Goal: Check status: Check status

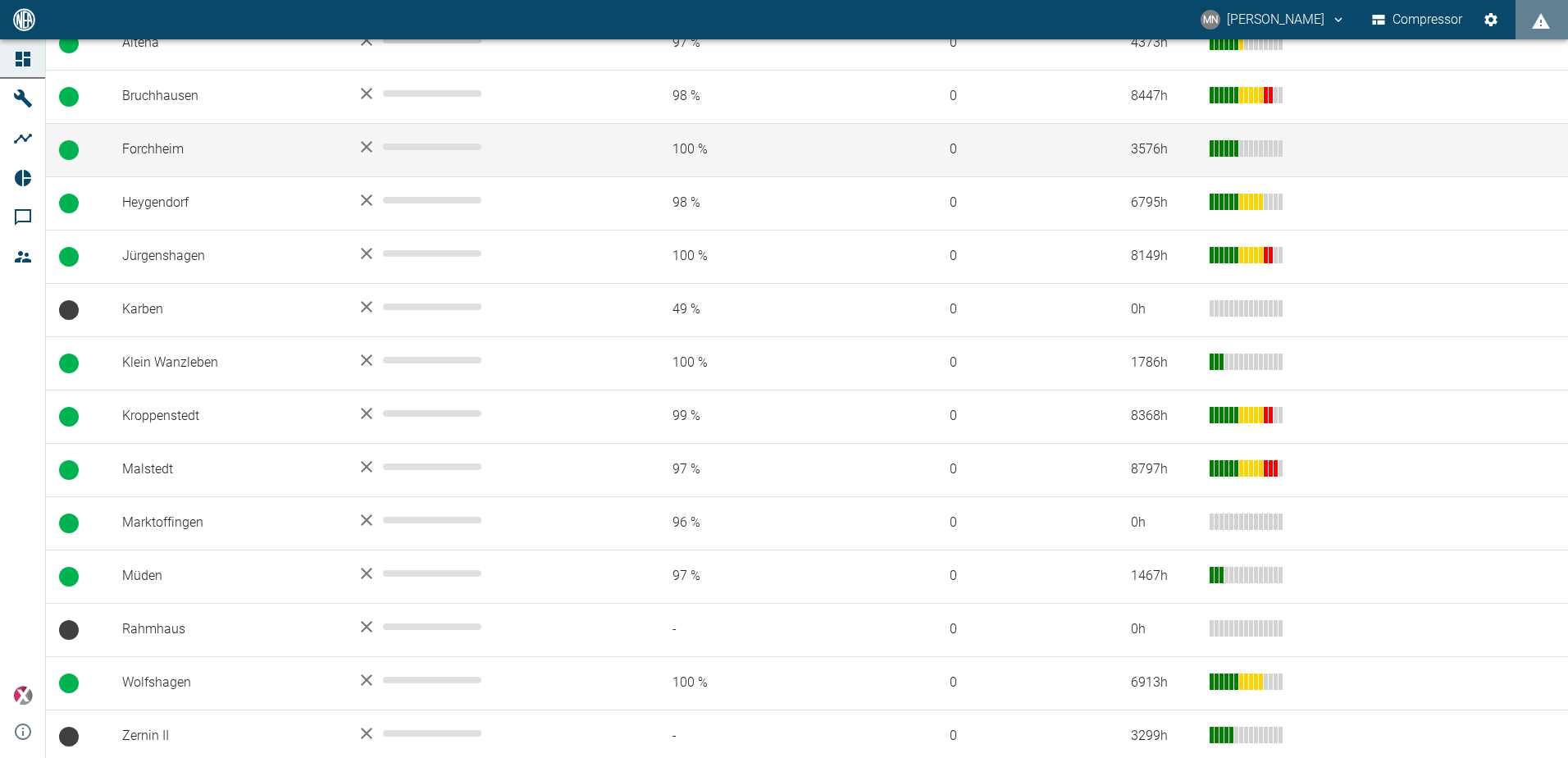
scroll to position [394, 0]
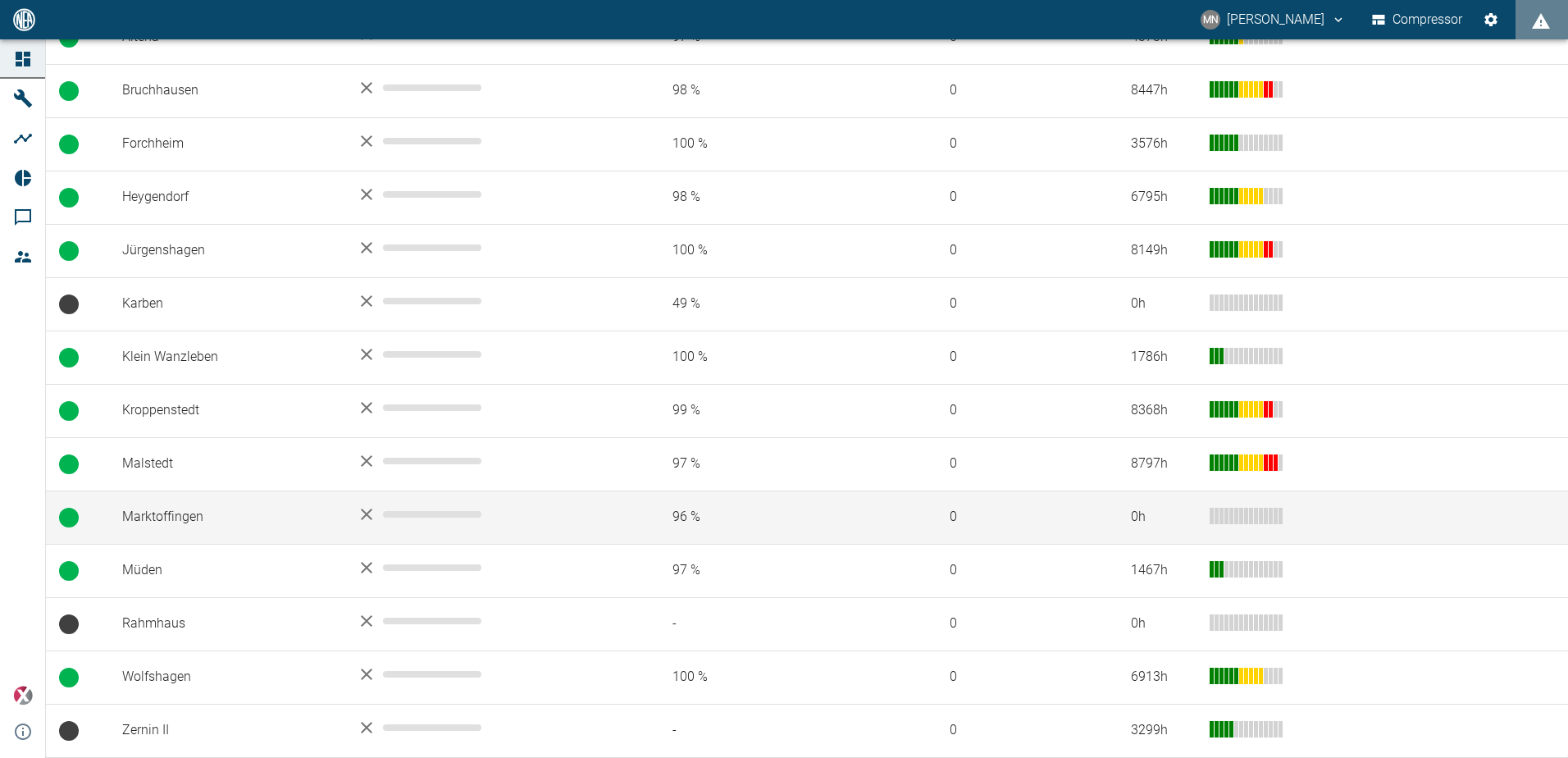
click at [88, 511] on td at bounding box center [78, 517] width 64 height 54
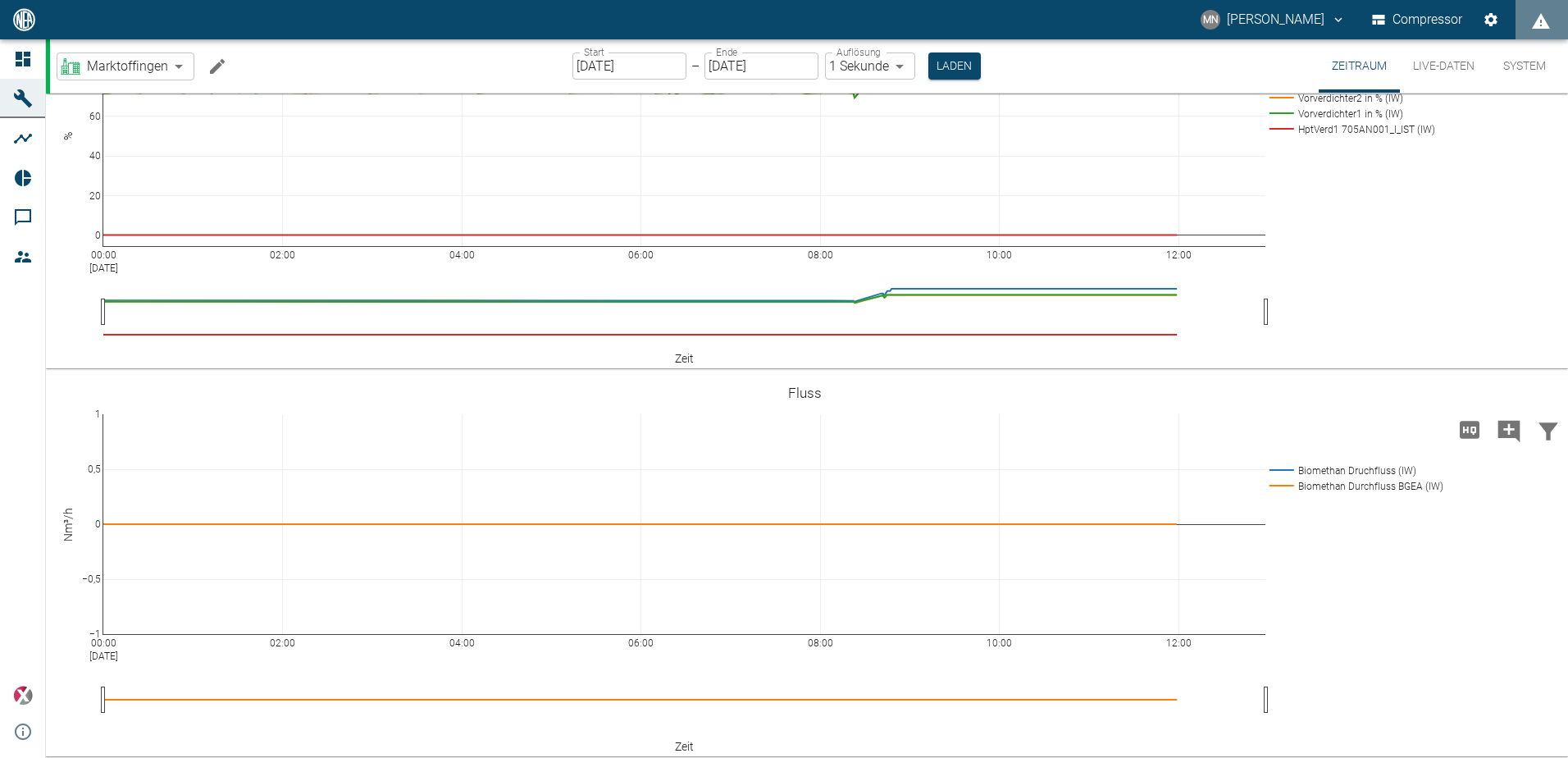
scroll to position [1173, 0]
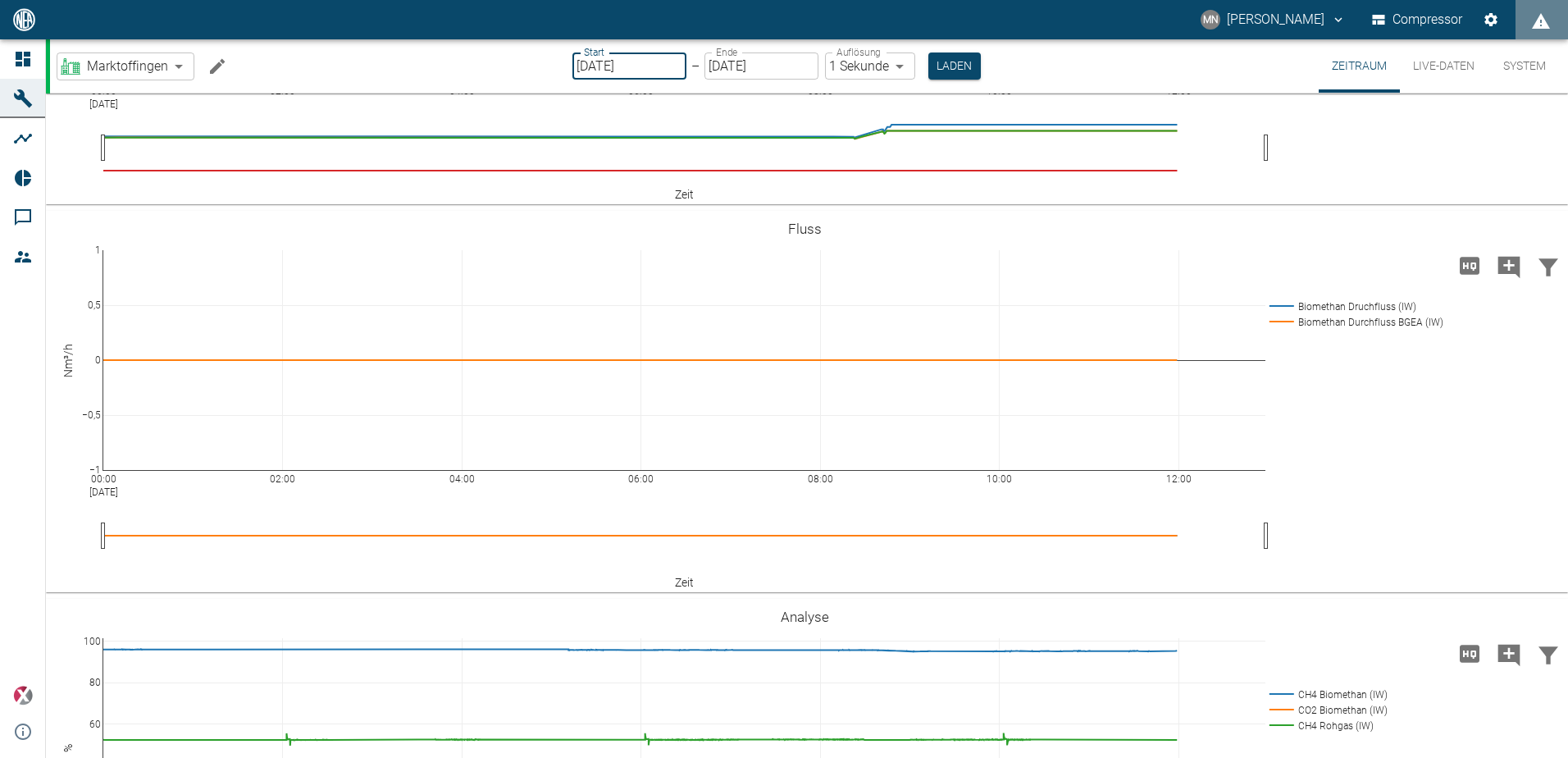
click at [578, 65] on input "[DATE]" at bounding box center [629, 66] width 114 height 27
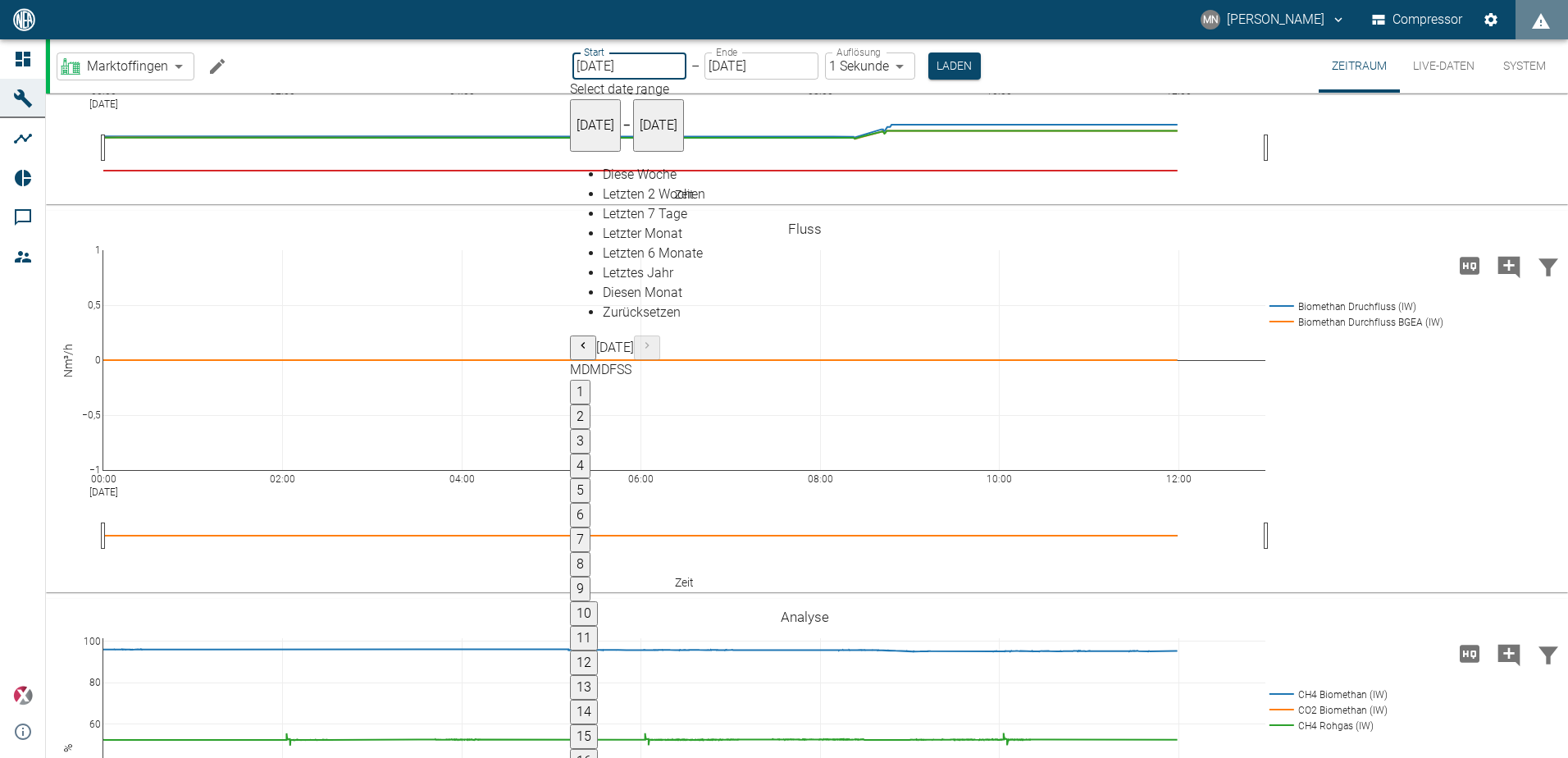
type input "[DATE]"
type input "2min"
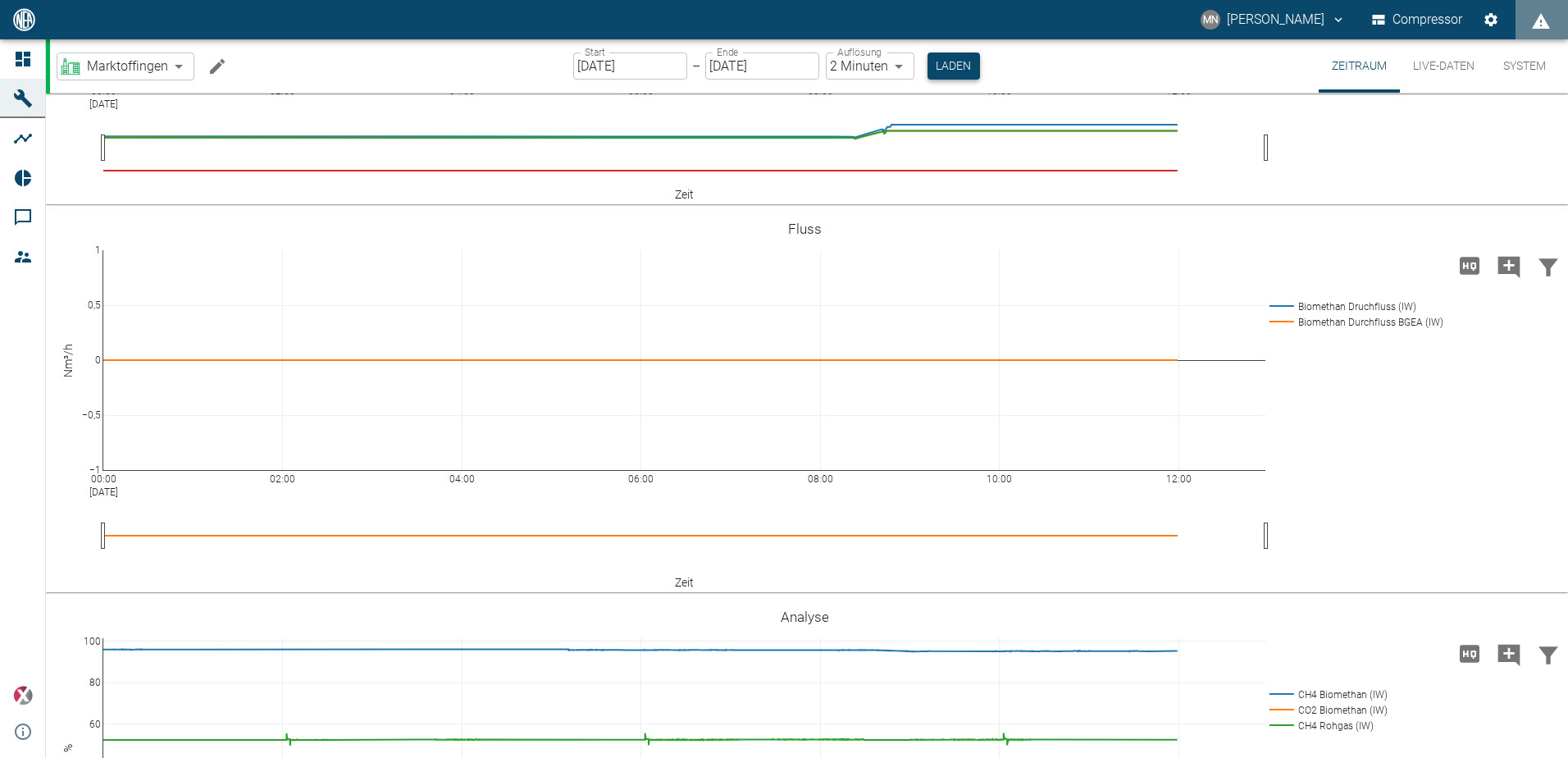
click at [955, 65] on button "Laden" at bounding box center [954, 66] width 53 height 27
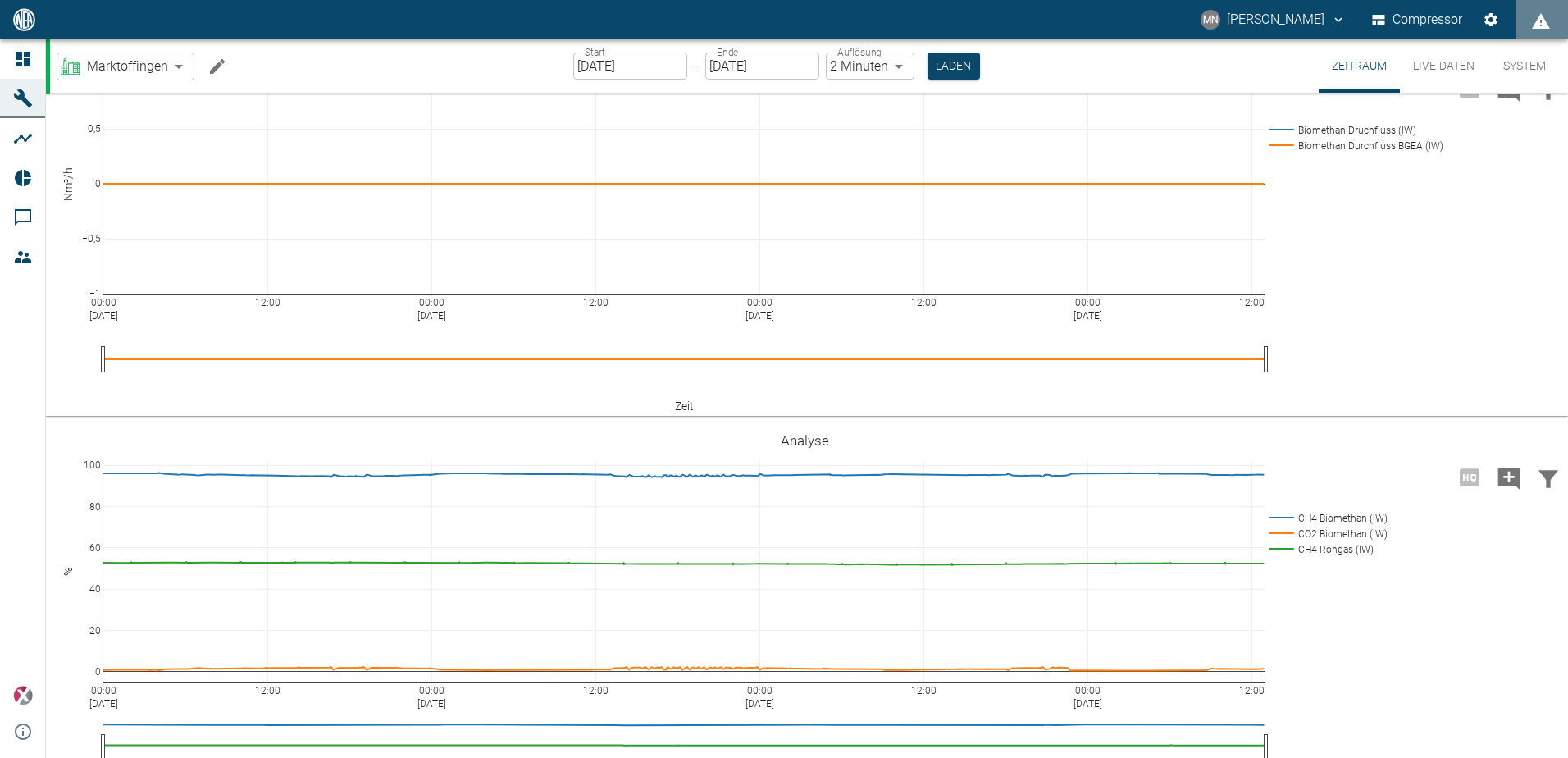
scroll to position [1665, 0]
